Goal: Information Seeking & Learning: Learn about a topic

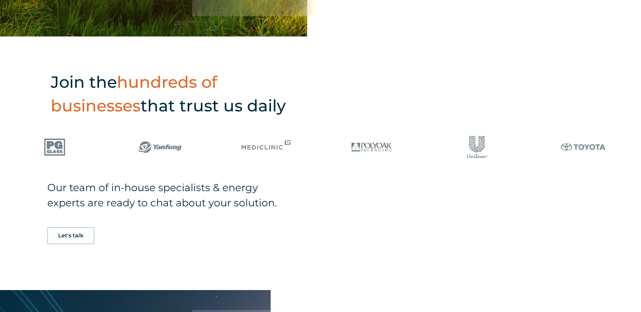
scroll to position [947, 0]
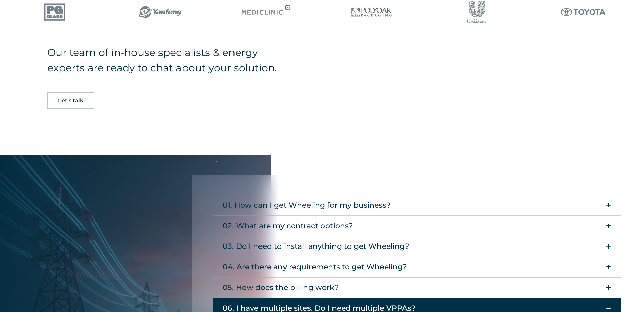
click at [277, 240] on div "03. Do I need to install anything to get Wheeling?" at bounding box center [316, 247] width 187 height 14
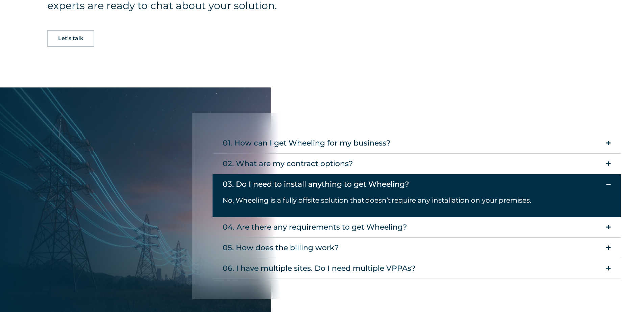
scroll to position [1014, 0]
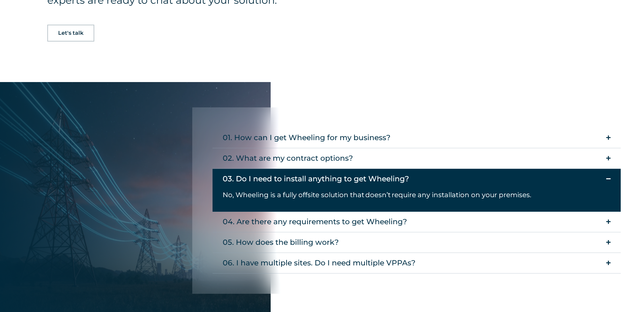
click at [289, 215] on div "04. Are there any requirements to get Wheeling?" at bounding box center [315, 222] width 185 height 14
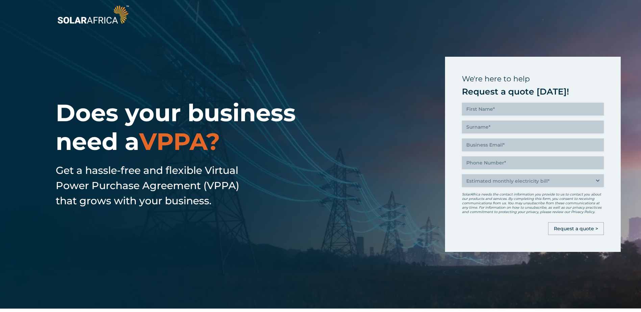
scroll to position [0, 0]
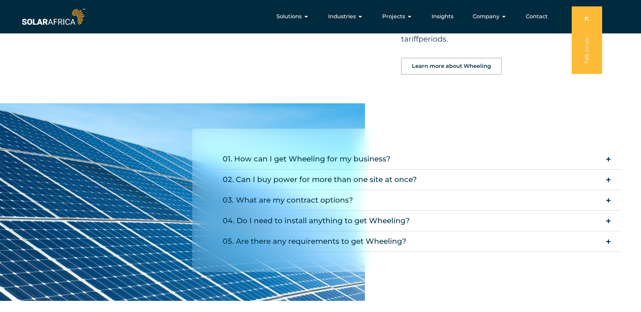
scroll to position [811, 0]
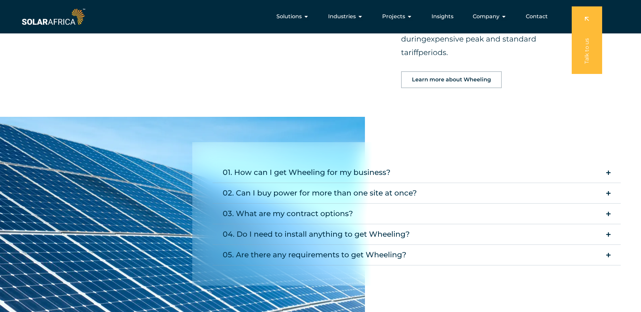
click at [414, 71] on link "Learn more about Wheeling" at bounding box center [451, 79] width 101 height 17
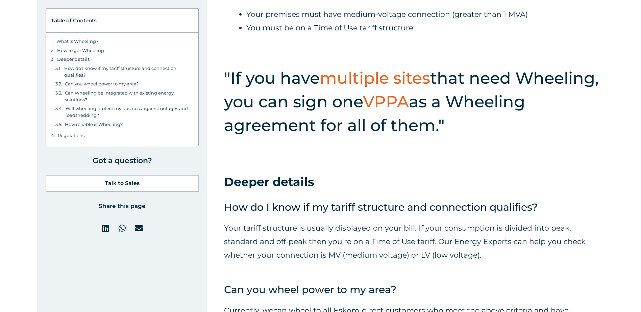
scroll to position [3448, 0]
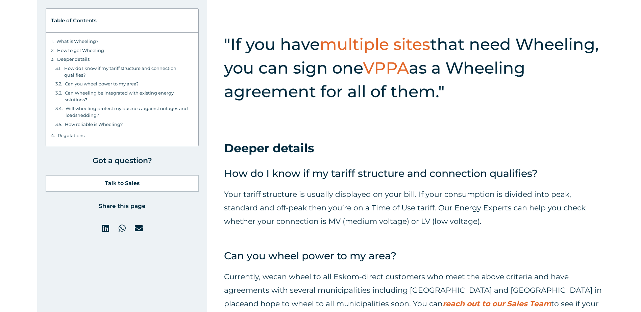
click at [356, 194] on p "Your tariff structure is usually displayed on your bill. If your consumption is…" at bounding box center [413, 208] width 378 height 41
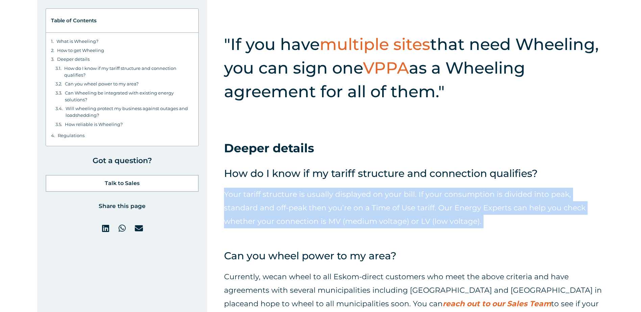
click at [356, 194] on p "Your tariff structure is usually displayed on your bill. If your consumption is…" at bounding box center [413, 208] width 378 height 41
click at [490, 206] on p "Your tariff structure is usually displayed on your bill. If your consumption is…" at bounding box center [413, 208] width 378 height 41
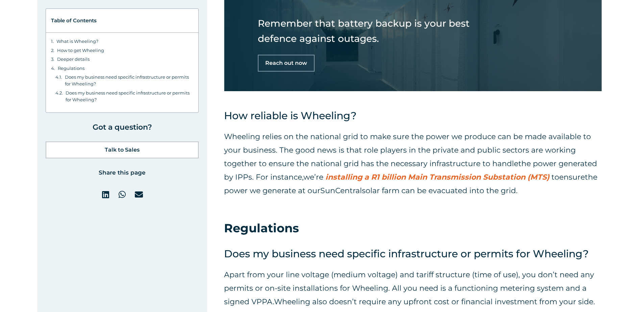
scroll to position [4225, 0]
